Goal: Leave review/rating: Leave review/rating

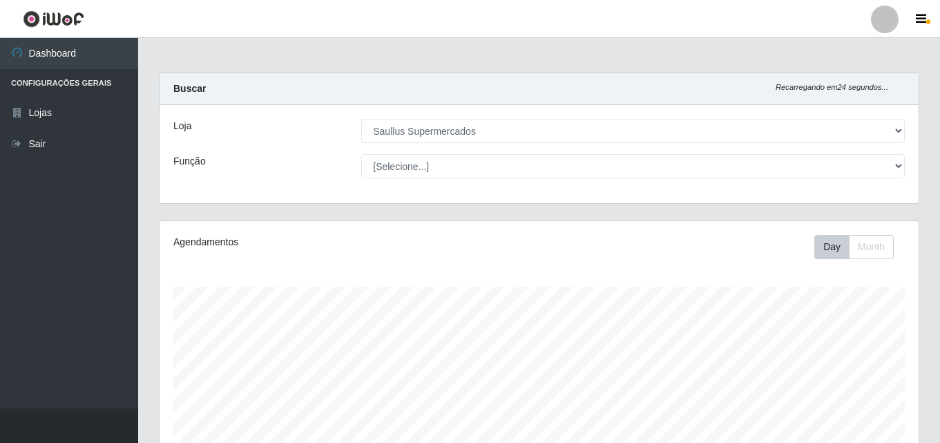
select select "423"
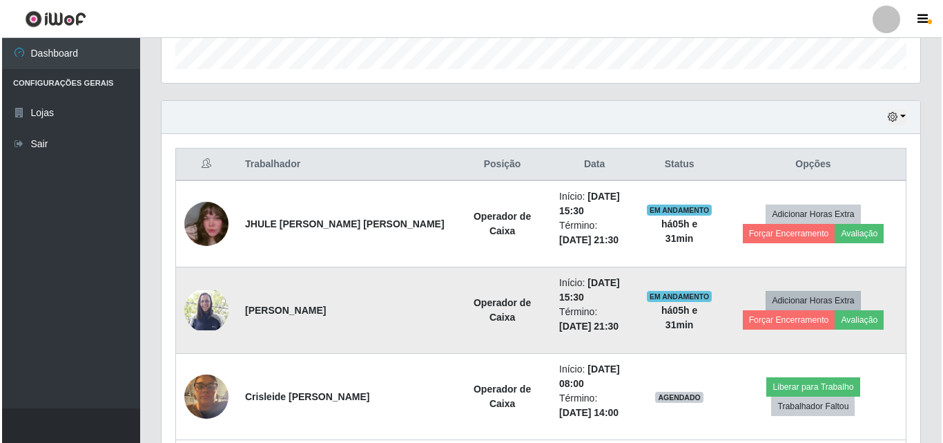
scroll to position [483, 0]
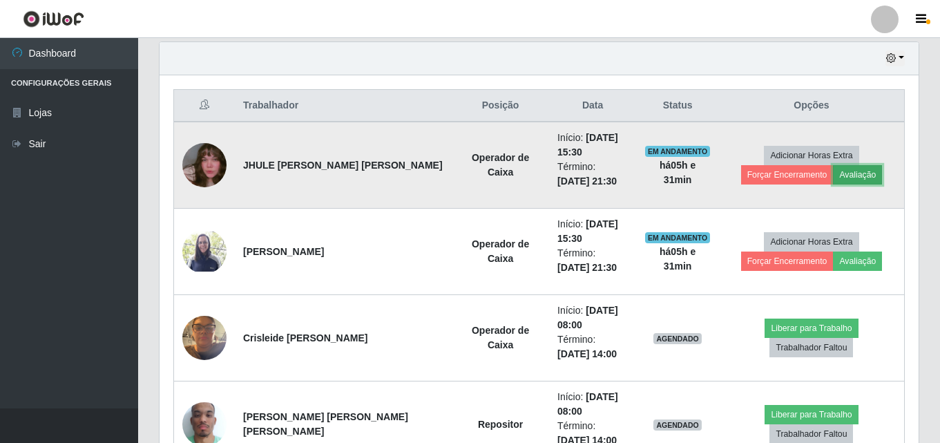
click at [833, 179] on button "Avaliação" at bounding box center [857, 174] width 49 height 19
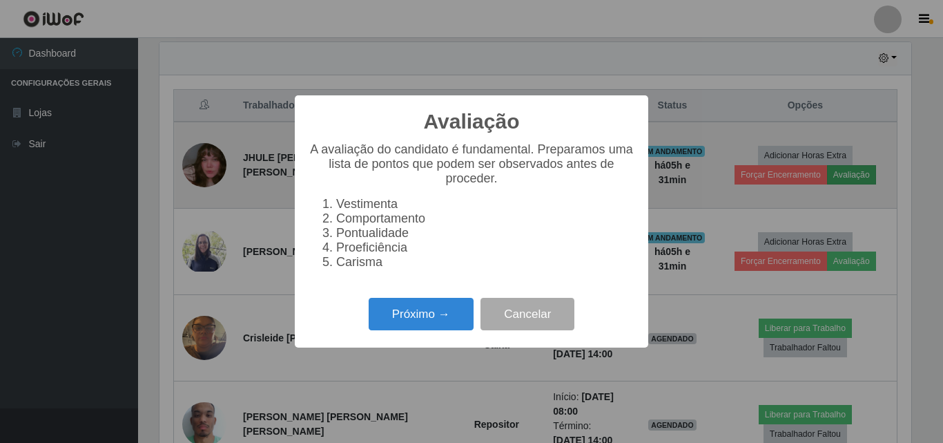
scroll to position [286, 752]
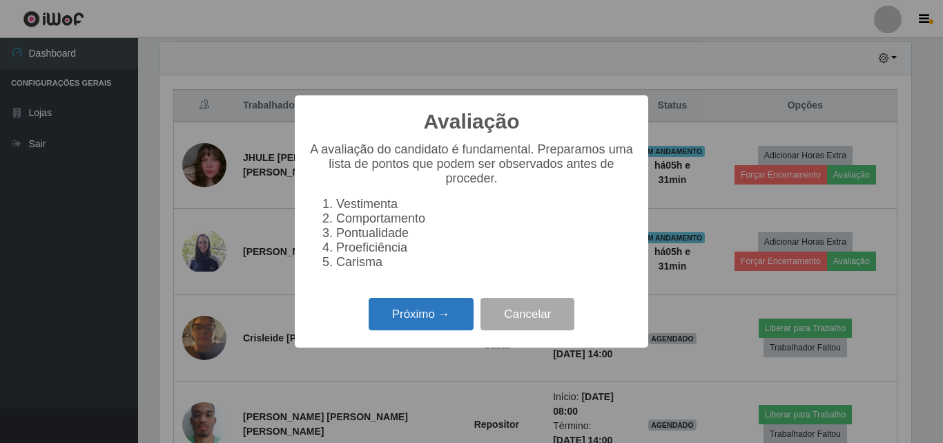
click at [416, 315] on button "Próximo →" at bounding box center [421, 314] width 105 height 32
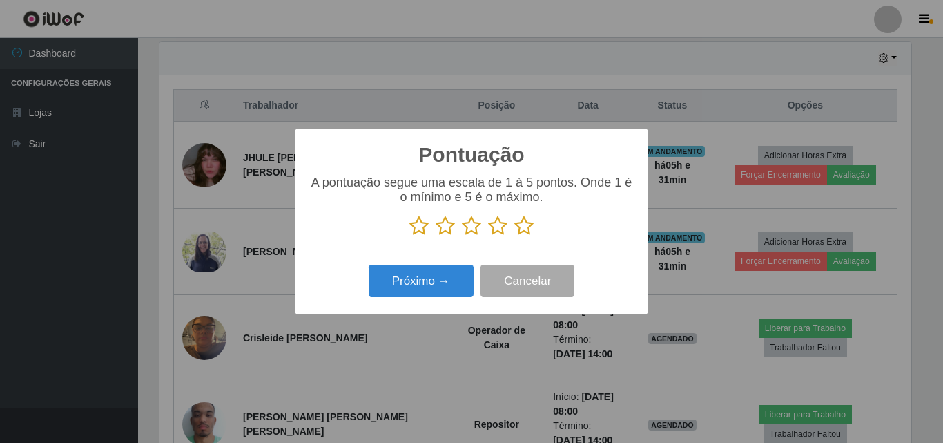
scroll to position [690052, 689587]
click at [522, 230] on icon at bounding box center [523, 225] width 19 height 21
click at [514, 236] on input "radio" at bounding box center [514, 236] width 0 height 0
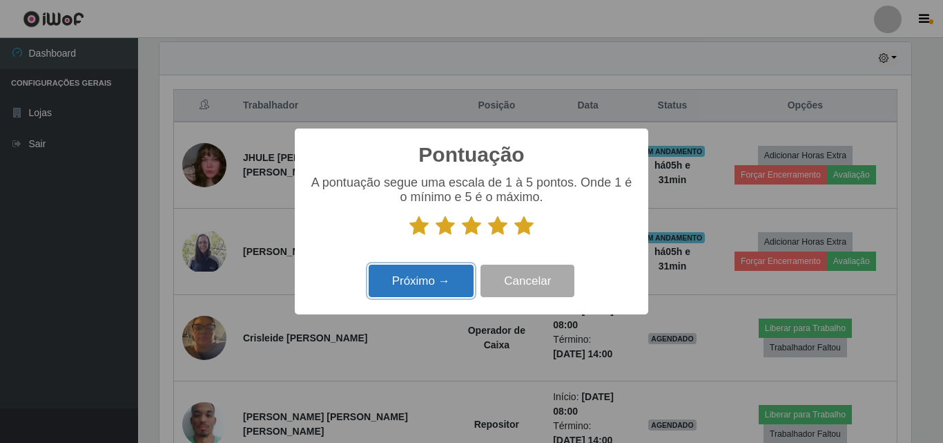
click at [431, 278] on button "Próximo →" at bounding box center [421, 280] width 105 height 32
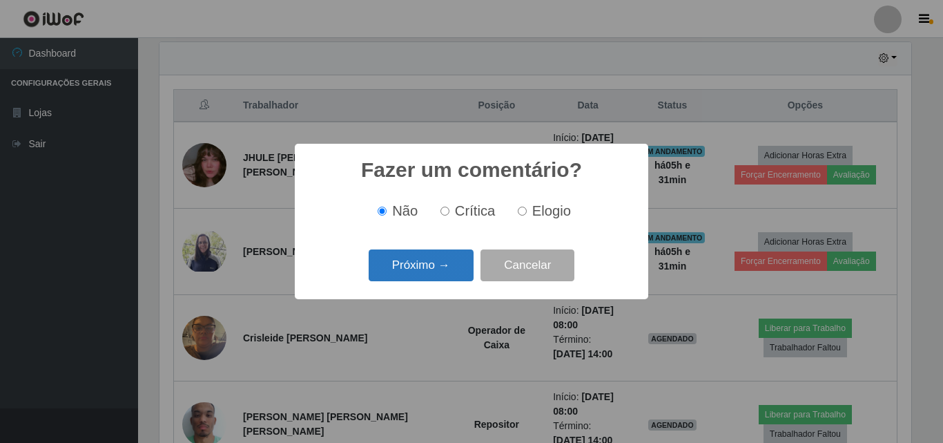
click at [450, 264] on button "Próximo →" at bounding box center [421, 265] width 105 height 32
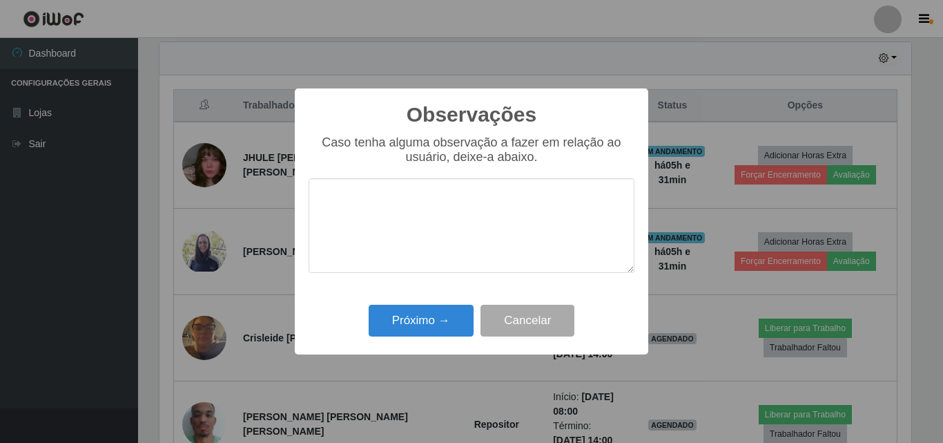
click at [450, 263] on textarea at bounding box center [472, 225] width 326 height 95
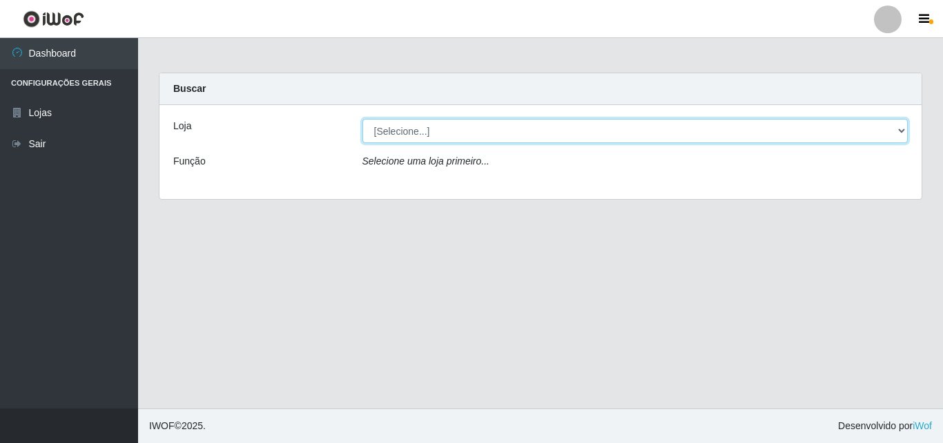
click at [681, 131] on select "[Selecione...] Saullus Supermercados" at bounding box center [635, 131] width 546 height 24
click at [362, 119] on select "[Selecione...] Saullus Supermercados" at bounding box center [635, 131] width 546 height 24
click at [561, 133] on select "[Selecione...] Saullus Supermercados" at bounding box center [635, 131] width 546 height 24
select select "423"
click at [362, 119] on select "[Selecione...] Saullus Supermercados" at bounding box center [635, 131] width 546 height 24
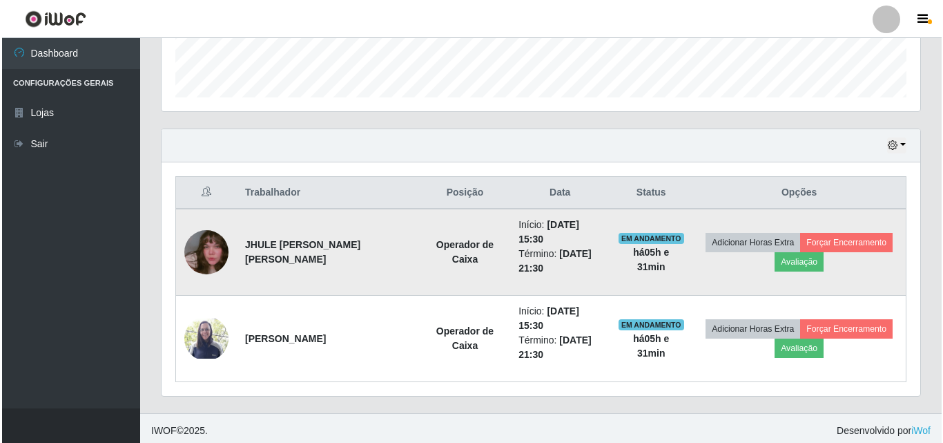
scroll to position [401, 0]
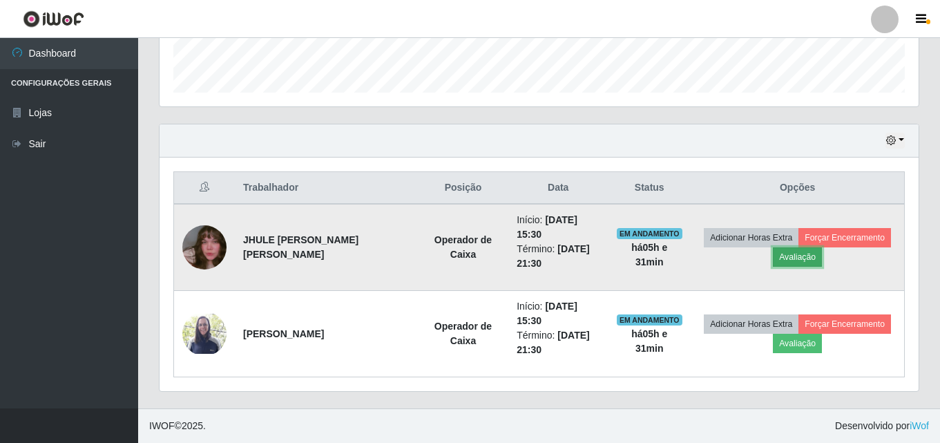
click at [796, 255] on button "Avaliação" at bounding box center [796, 256] width 49 height 19
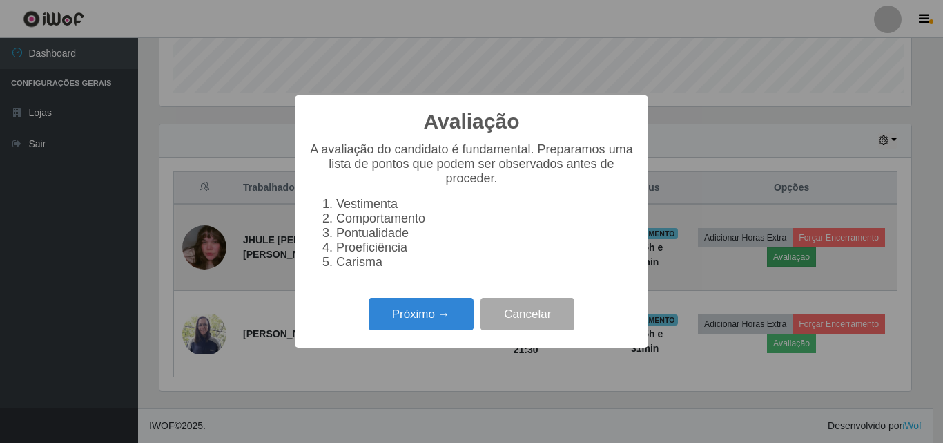
scroll to position [286, 752]
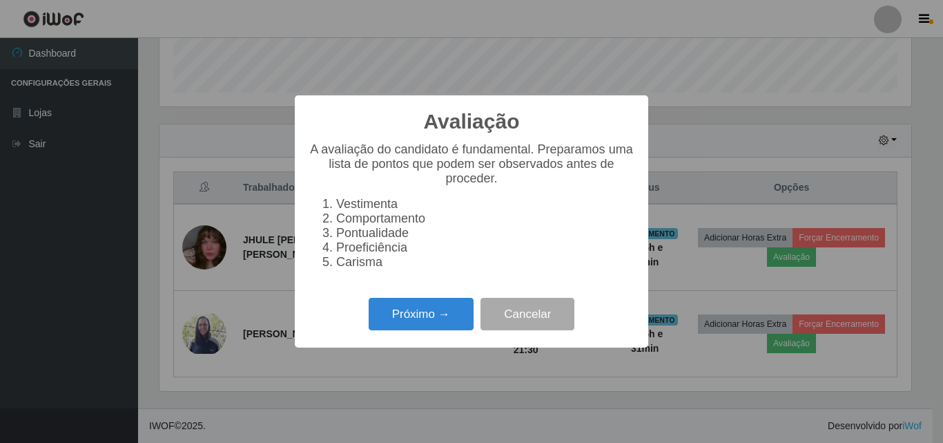
click at [438, 305] on div "Próximo → Cancelar" at bounding box center [472, 313] width 326 height 39
click at [438, 312] on button "Próximo →" at bounding box center [421, 314] width 105 height 32
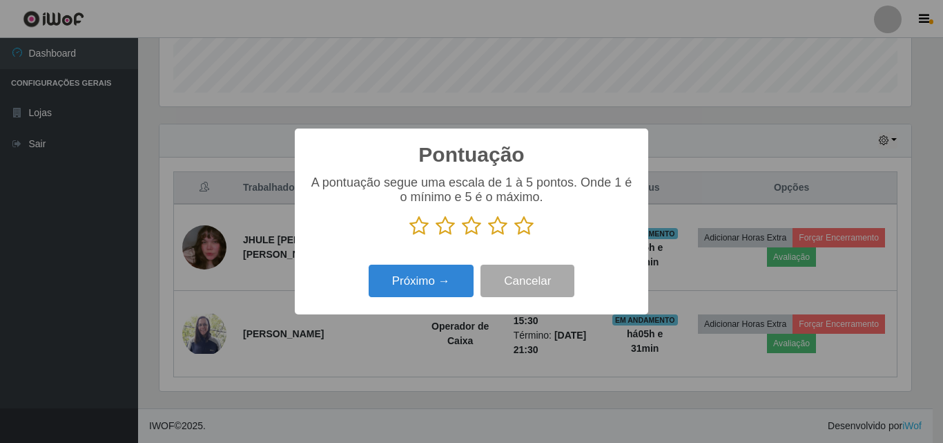
scroll to position [690052, 689587]
click at [524, 229] on icon at bounding box center [523, 225] width 19 height 21
click at [514, 236] on input "radio" at bounding box center [514, 236] width 0 height 0
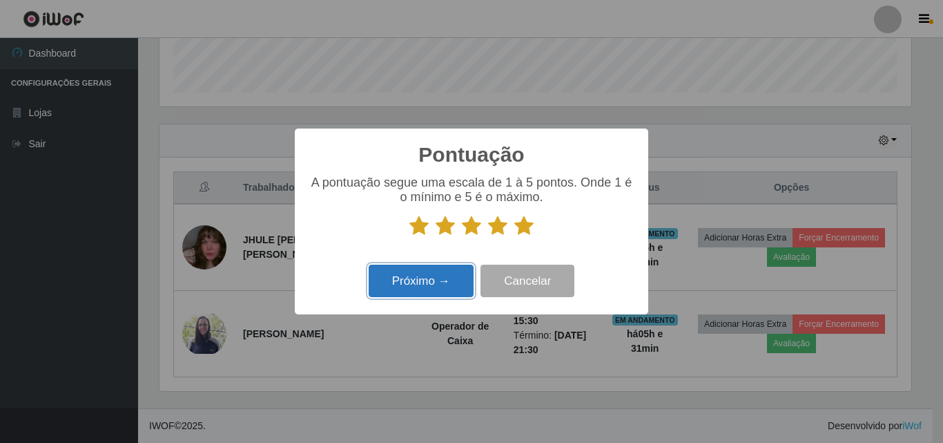
click at [449, 268] on button "Próximo →" at bounding box center [421, 280] width 105 height 32
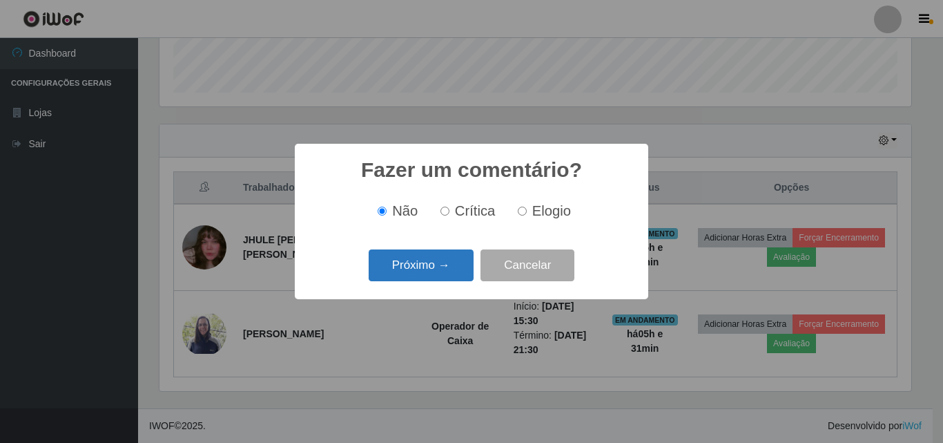
click at [449, 266] on button "Próximo →" at bounding box center [421, 265] width 105 height 32
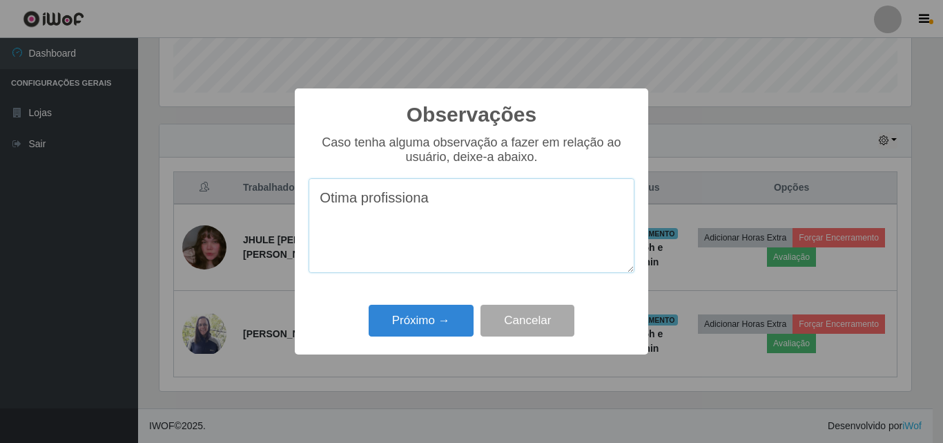
type textarea "Otima profissional"
drag, startPoint x: 451, startPoint y: 202, endPoint x: 310, endPoint y: 188, distance: 142.3
click at [310, 188] on textarea "Otima profissional" at bounding box center [472, 225] width 326 height 95
paste textarea
paste textarea "O"
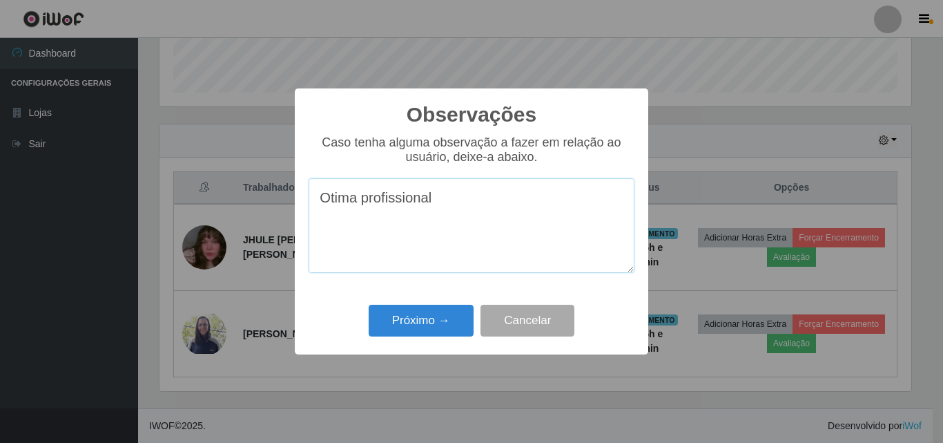
drag, startPoint x: 467, startPoint y: 211, endPoint x: 316, endPoint y: 205, distance: 151.3
click at [316, 205] on textarea "Otima profissional" at bounding box center [472, 225] width 326 height 95
type textarea "Otima profissional"
click at [401, 325] on button "Próximo →" at bounding box center [421, 320] width 105 height 32
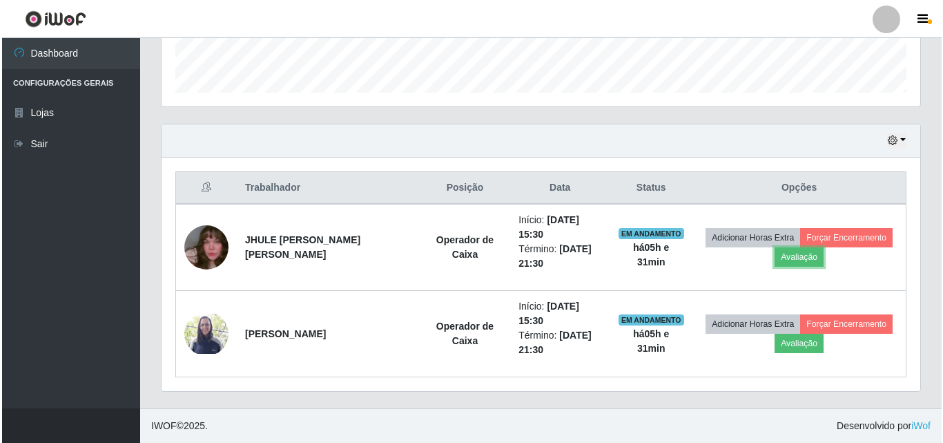
scroll to position [286, 759]
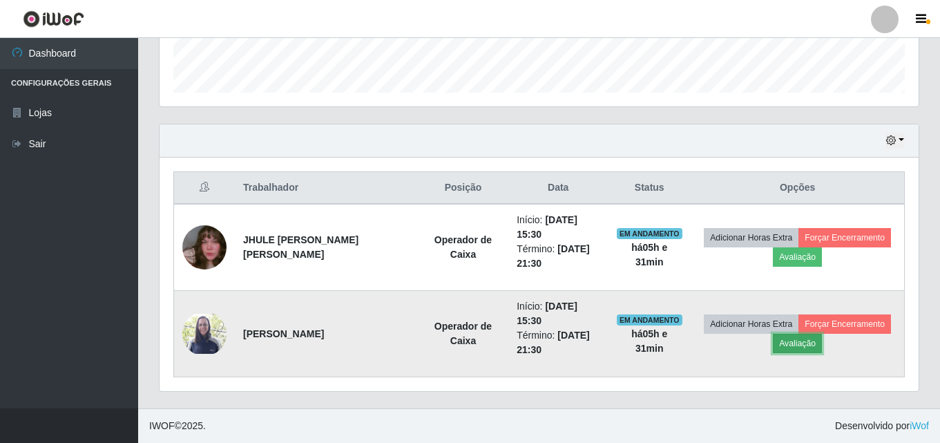
click at [780, 343] on button "Avaliação" at bounding box center [796, 342] width 49 height 19
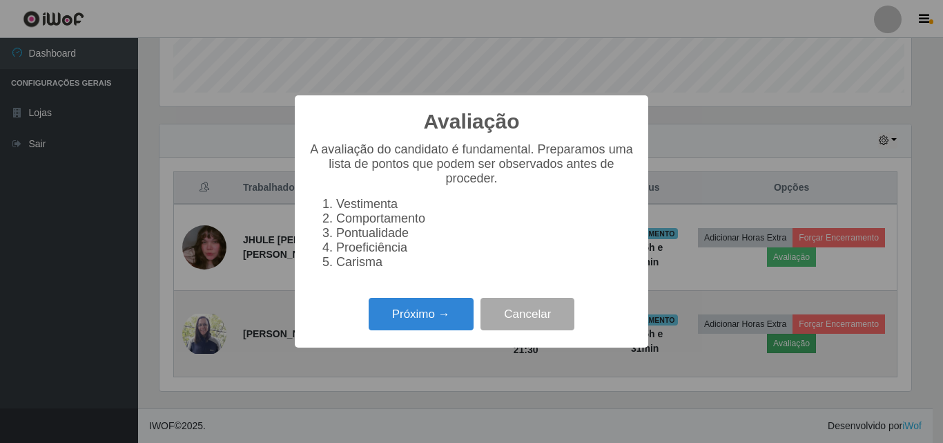
scroll to position [286, 752]
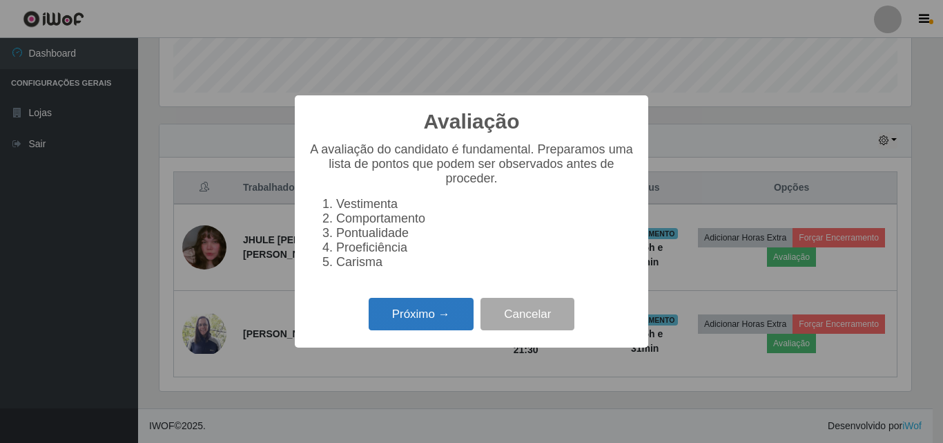
click at [434, 325] on button "Próximo →" at bounding box center [421, 314] width 105 height 32
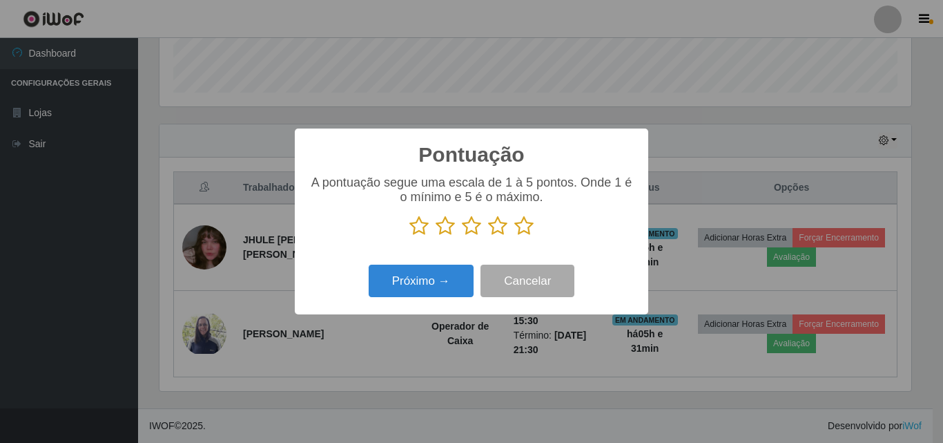
click at [520, 229] on icon at bounding box center [523, 225] width 19 height 21
click at [514, 236] on input "radio" at bounding box center [514, 236] width 0 height 0
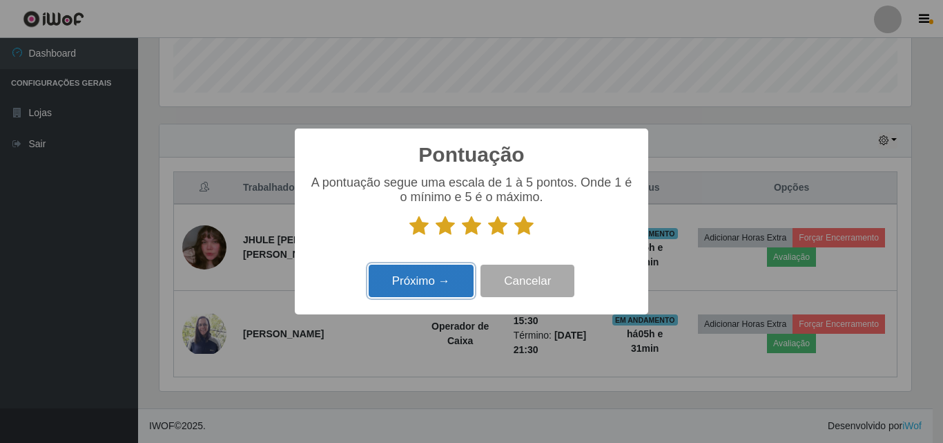
click at [451, 271] on button "Próximo →" at bounding box center [421, 280] width 105 height 32
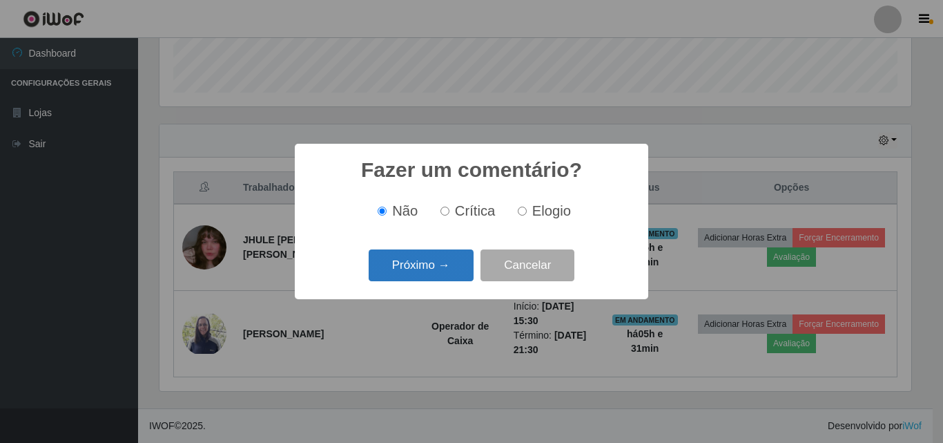
click at [455, 259] on button "Próximo →" at bounding box center [421, 265] width 105 height 32
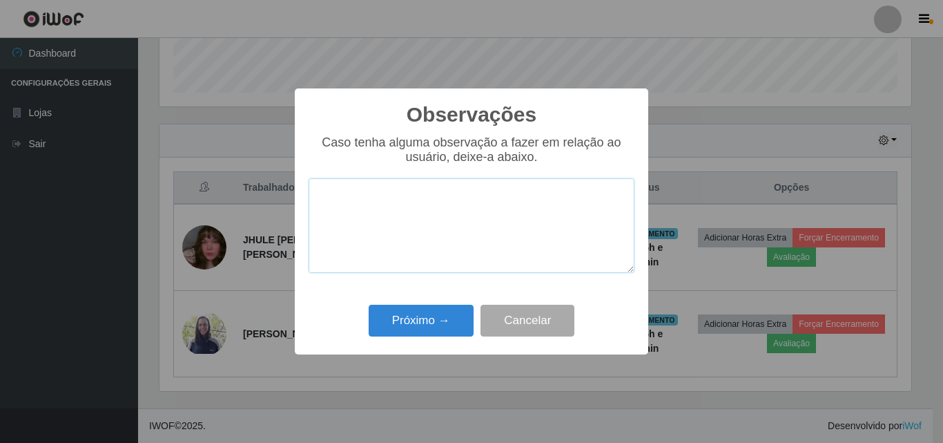
paste textarea "Otima profissional"
type textarea "Otima profissional"
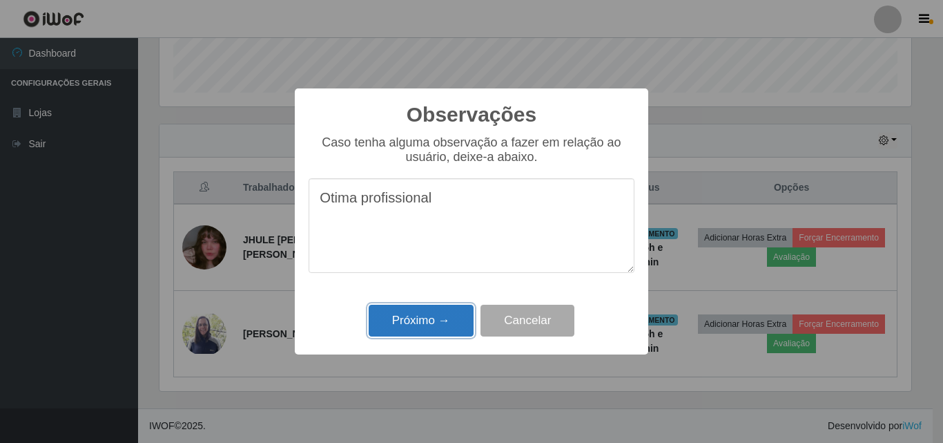
click at [409, 330] on button "Próximo →" at bounding box center [421, 320] width 105 height 32
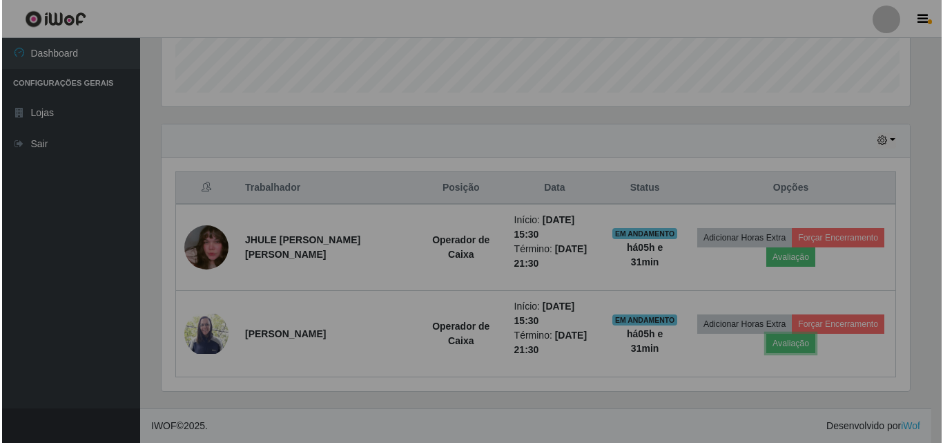
scroll to position [286, 759]
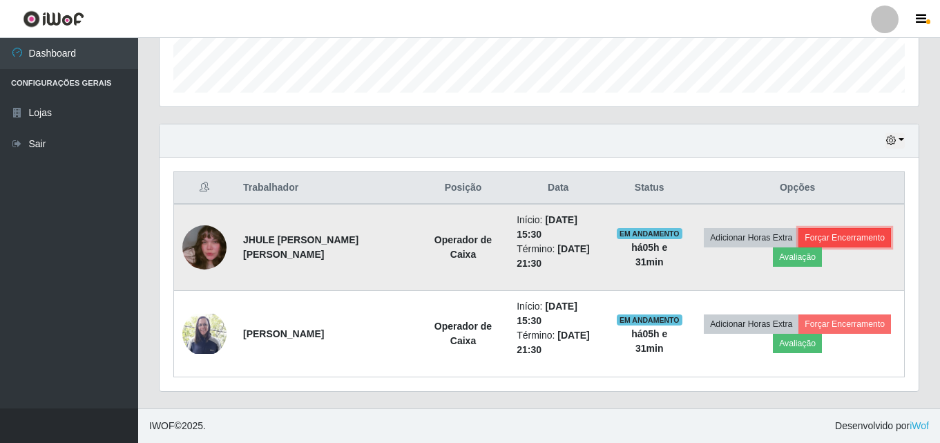
click at [857, 242] on button "Forçar Encerramento" at bounding box center [844, 237] width 93 height 19
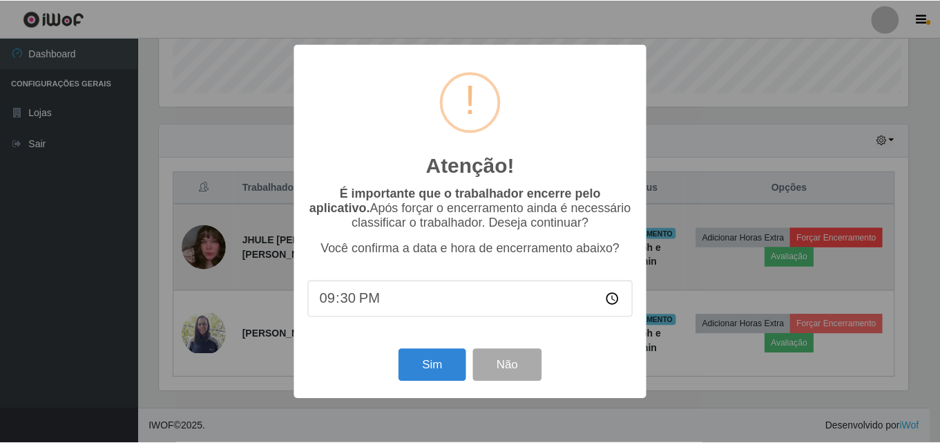
scroll to position [286, 752]
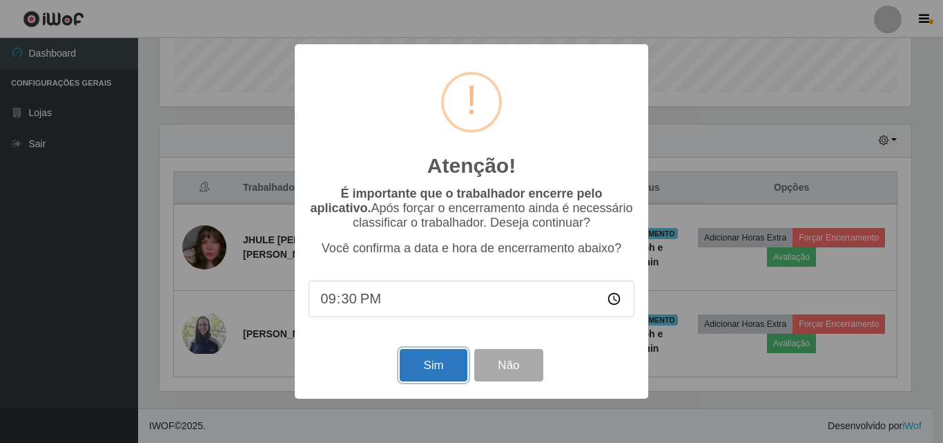
click at [460, 369] on button "Sim" at bounding box center [433, 365] width 67 height 32
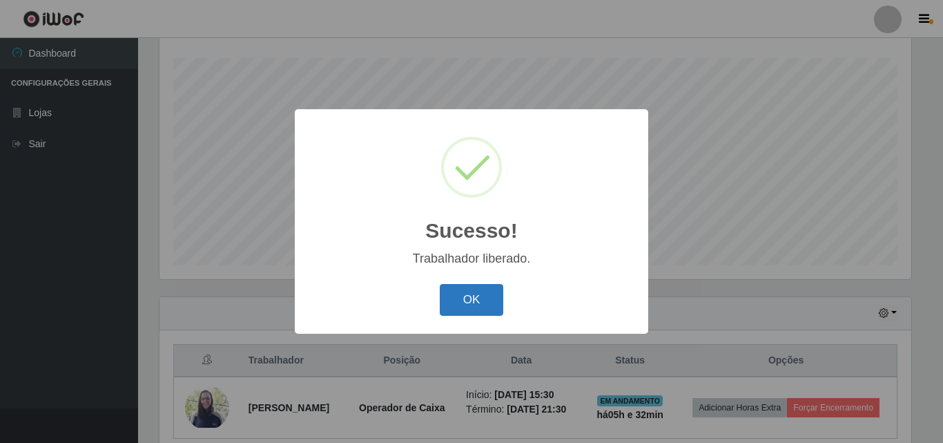
click at [490, 293] on button "OK" at bounding box center [472, 300] width 64 height 32
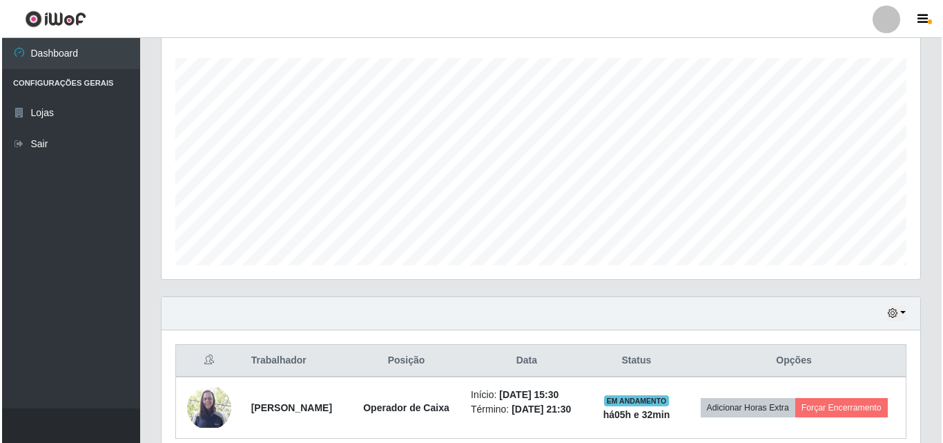
scroll to position [290, 0]
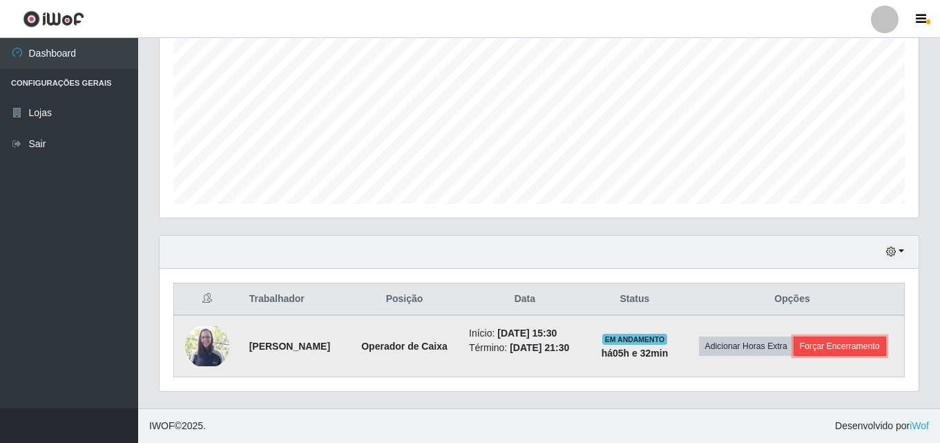
click at [815, 342] on button "Forçar Encerramento" at bounding box center [839, 345] width 93 height 19
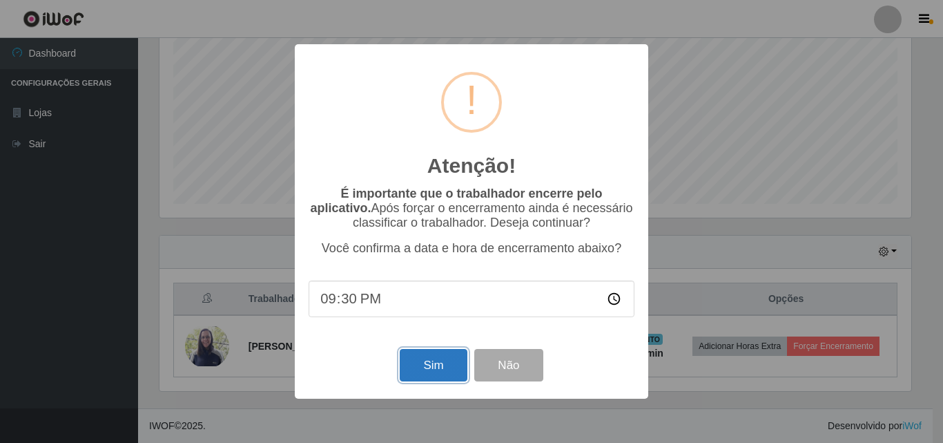
click at [412, 362] on button "Sim" at bounding box center [433, 365] width 67 height 32
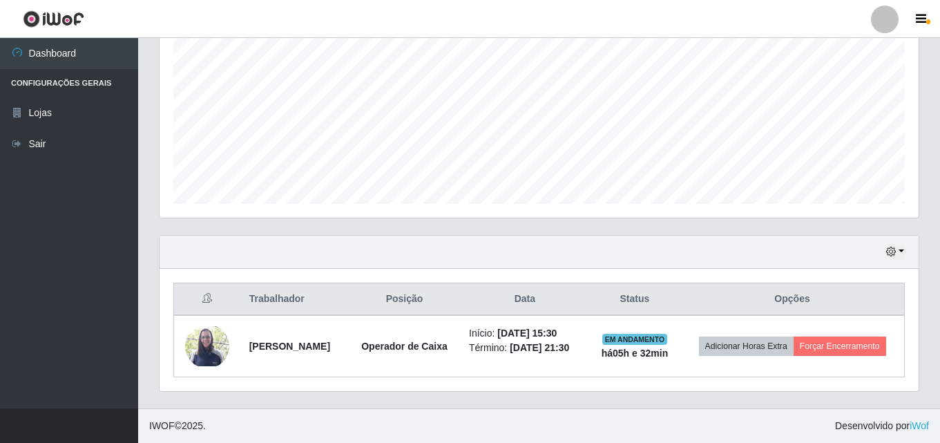
scroll to position [0, 0]
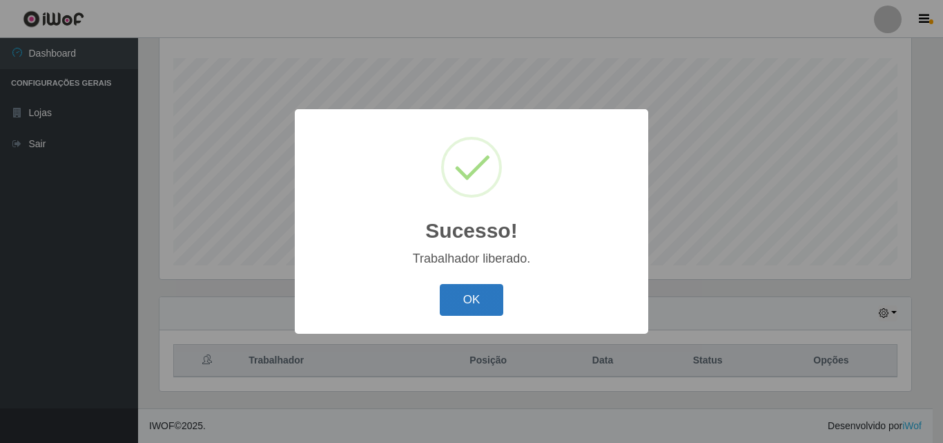
click at [484, 300] on button "OK" at bounding box center [472, 300] width 64 height 32
